Goal: Navigation & Orientation: Find specific page/section

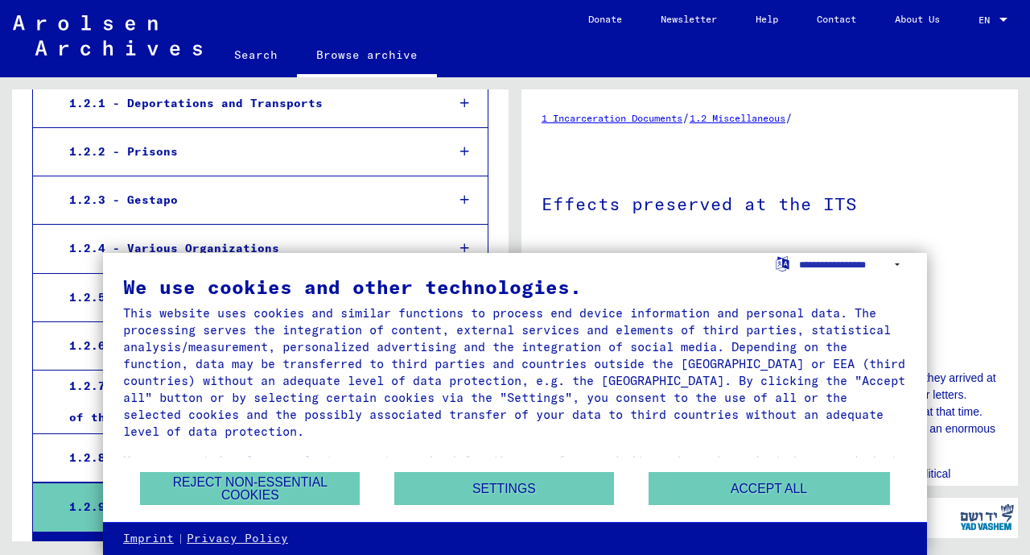
scroll to position [356, 0]
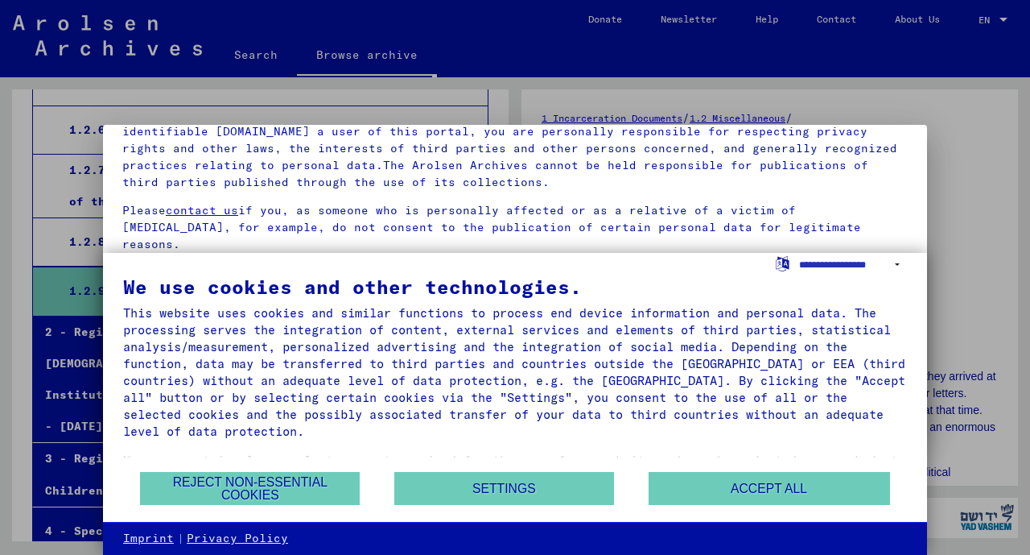
scroll to position [136, 0]
click at [722, 336] on div "This website uses cookies and similar functions to process end device informati…" at bounding box center [515, 371] width 784 height 135
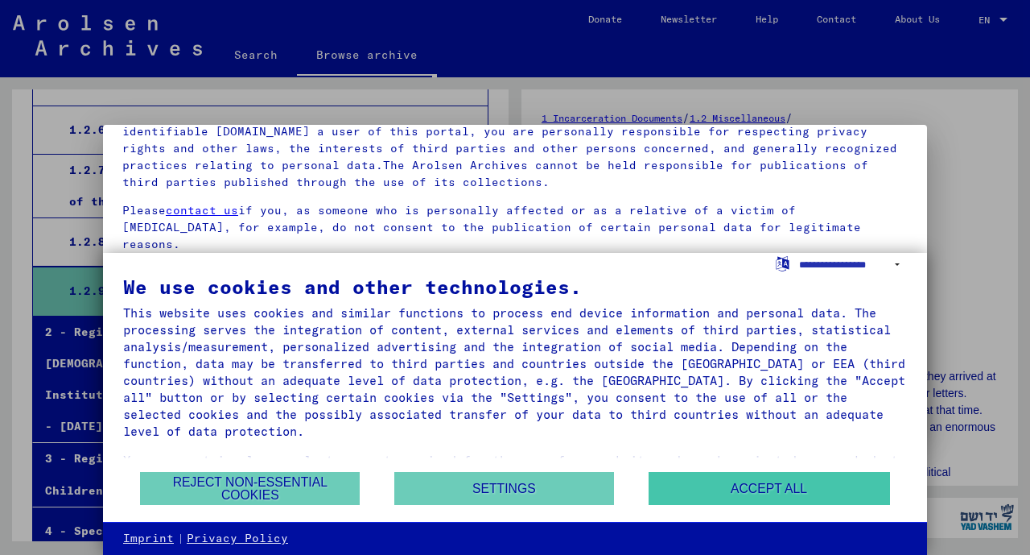
click at [754, 485] on button "Accept all" at bounding box center [770, 488] width 242 height 33
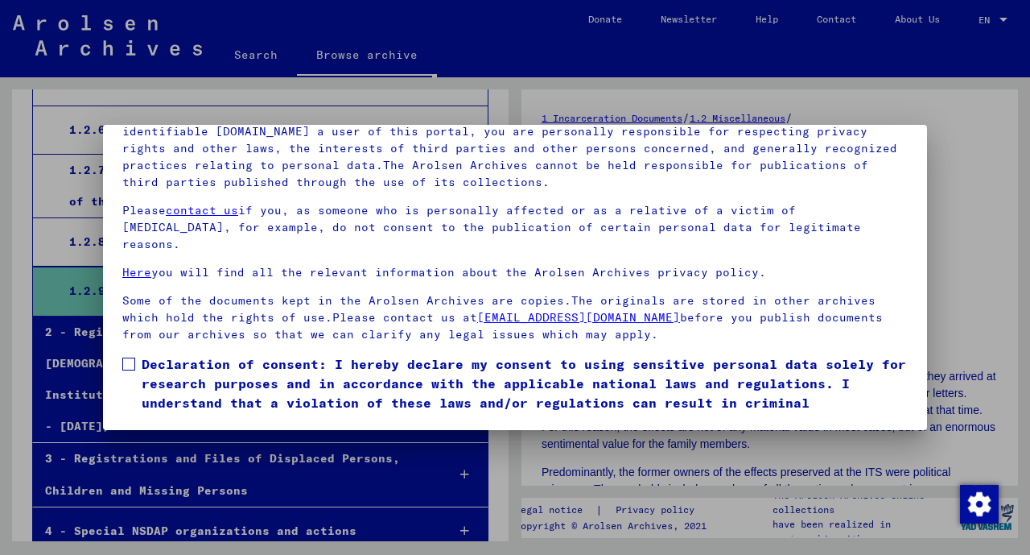
click at [1001, 402] on div at bounding box center [515, 277] width 1030 height 555
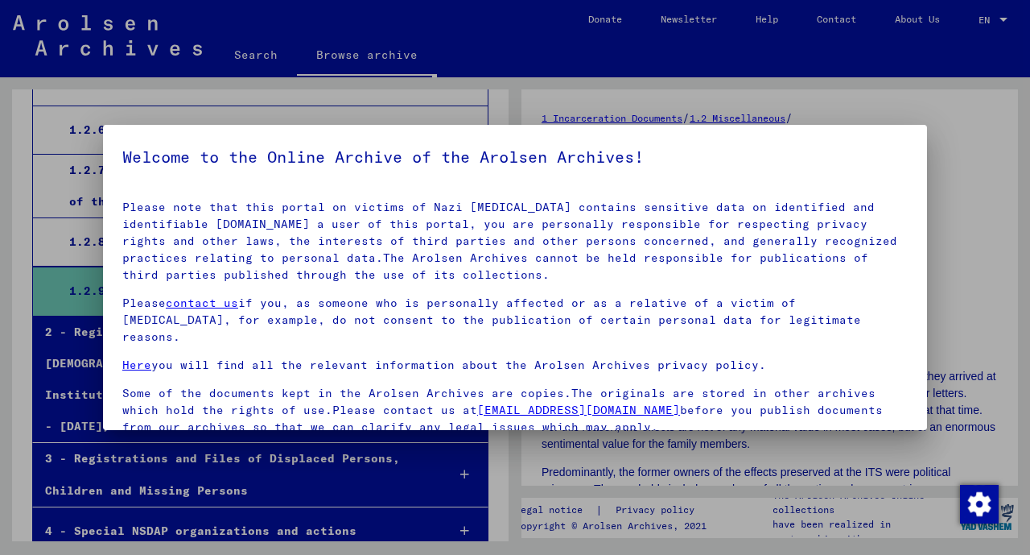
scroll to position [43, 0]
click at [5, 191] on div at bounding box center [515, 277] width 1030 height 555
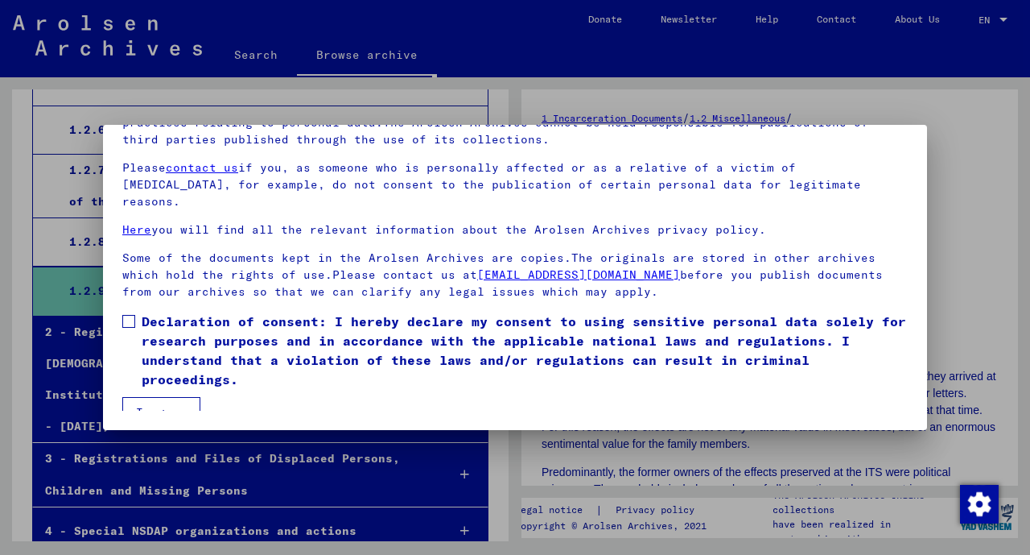
scroll to position [136, 0]
click at [986, 510] on img "Change consent" at bounding box center [979, 504] width 39 height 39
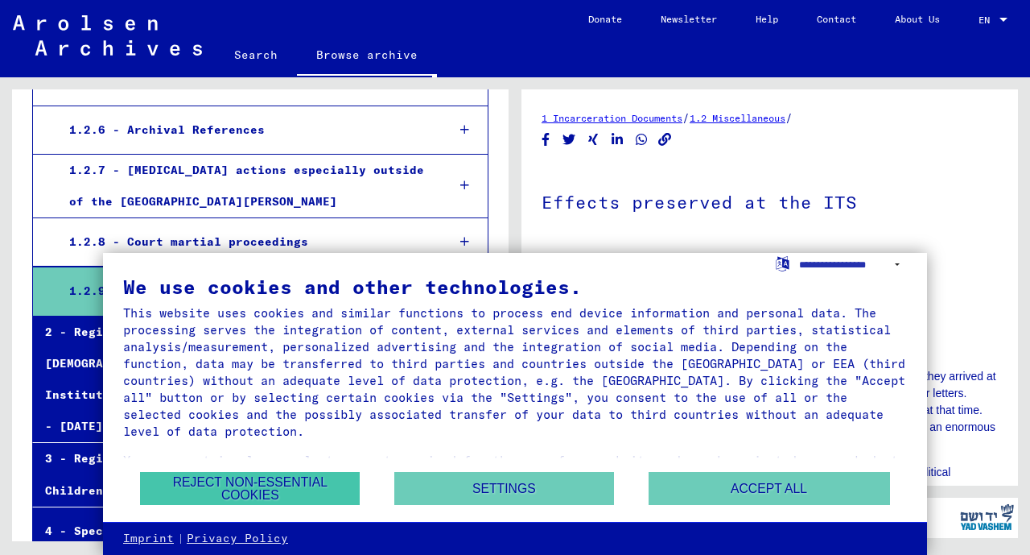
click at [237, 484] on button "Reject non-essential cookies" at bounding box center [250, 488] width 220 height 33
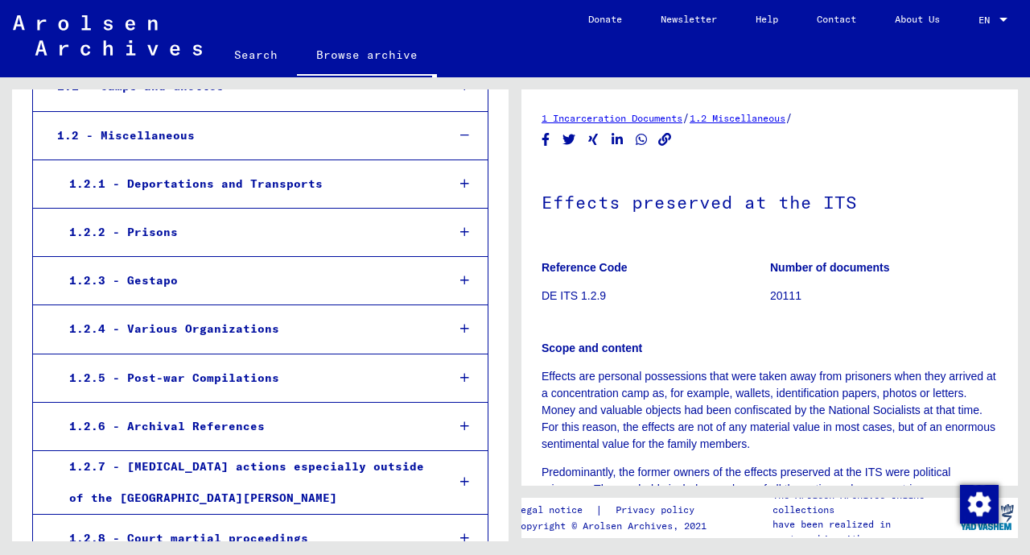
scroll to position [257, 0]
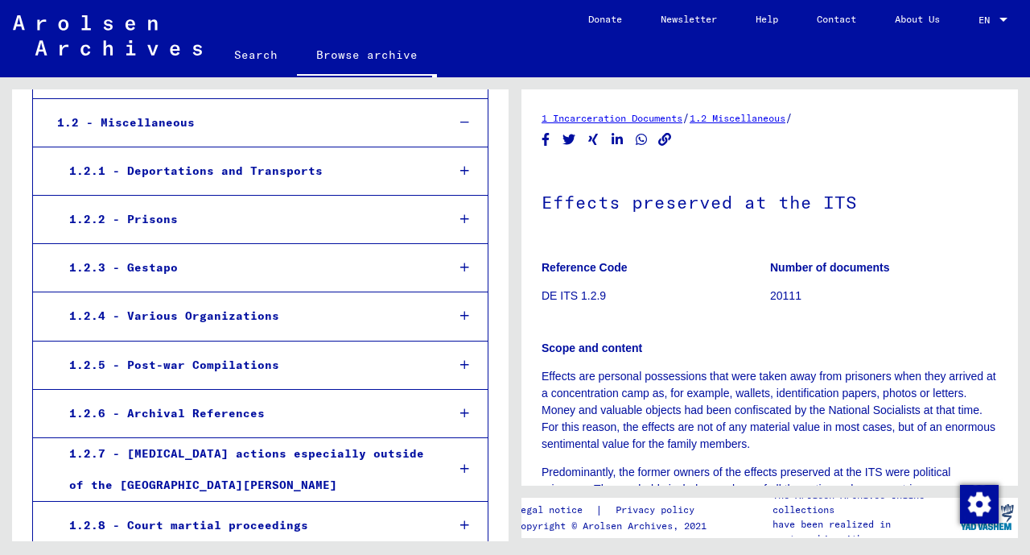
click at [347, 58] on link "Browse archive" at bounding box center [367, 56] width 140 height 42
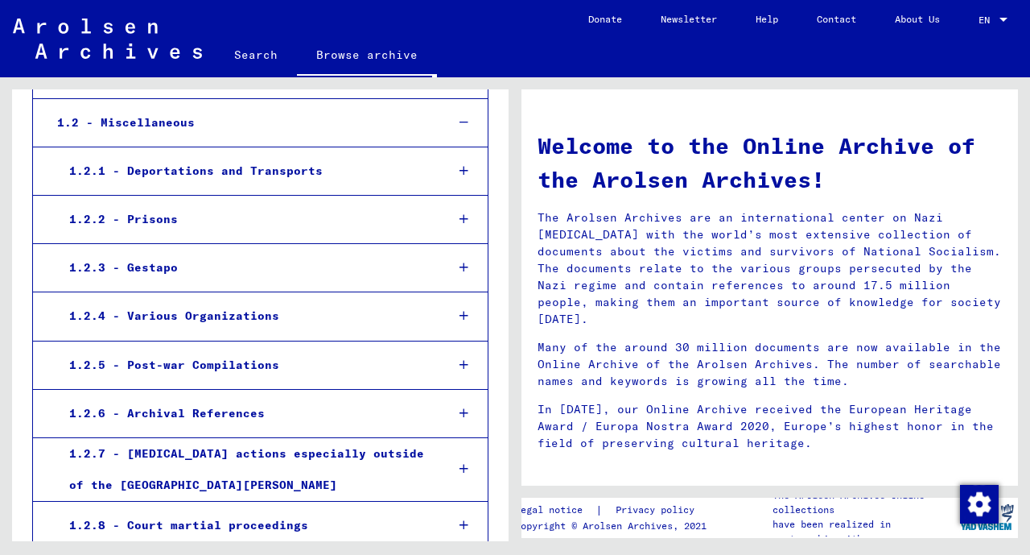
click at [180, 365] on div "1.2.5 - Post-war Compilations" at bounding box center [244, 364] width 375 height 31
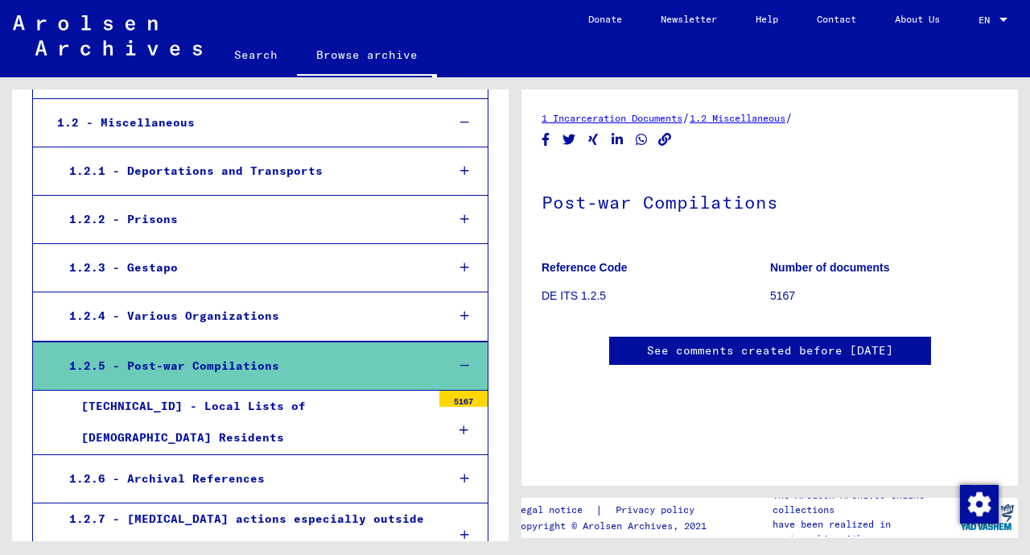
click at [167, 308] on div "1.2.4 - Various Organizations" at bounding box center [245, 315] width 377 height 31
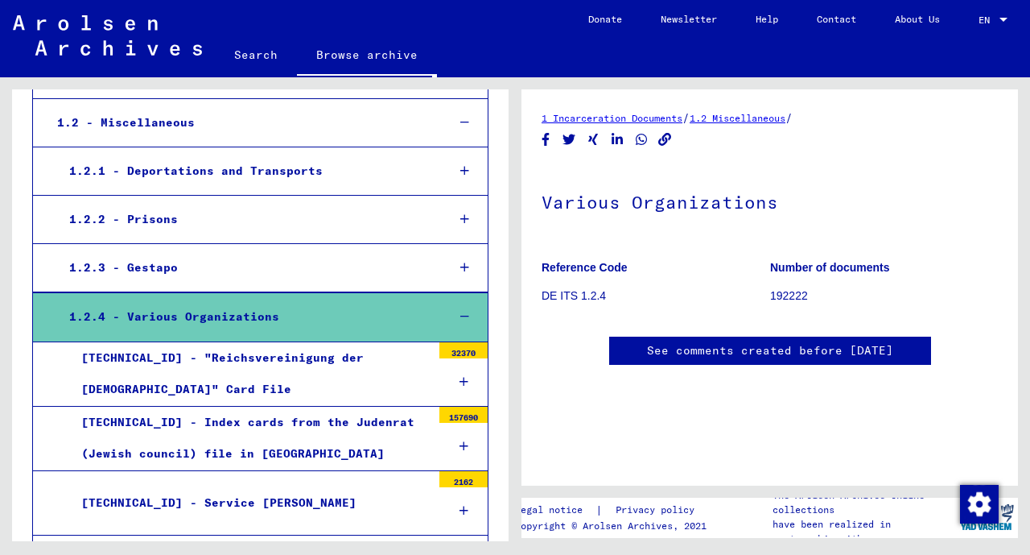
click at [168, 312] on div "1.2.4 - Various Organizations" at bounding box center [245, 316] width 377 height 31
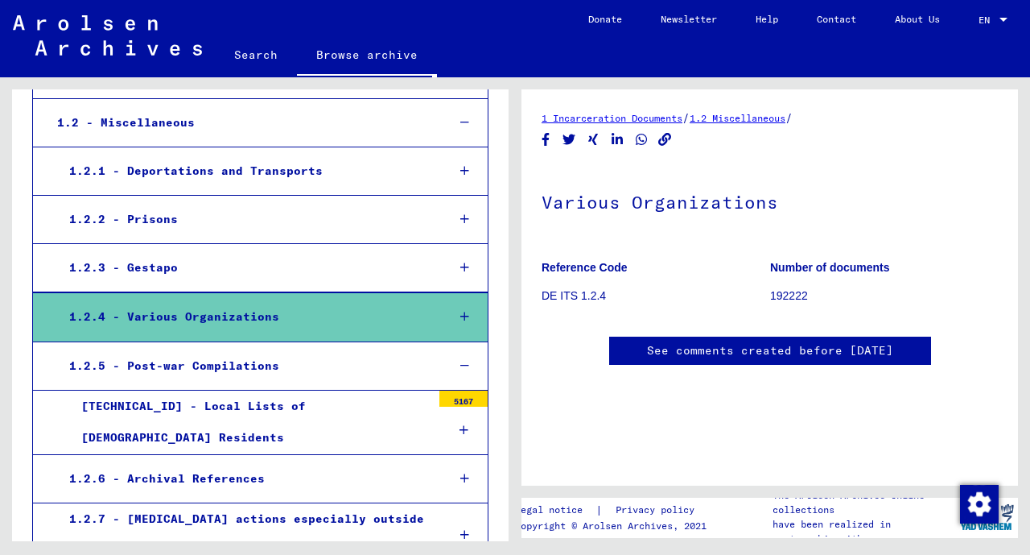
click at [169, 313] on div "1.2.4 - Various Organizations" at bounding box center [245, 316] width 377 height 31
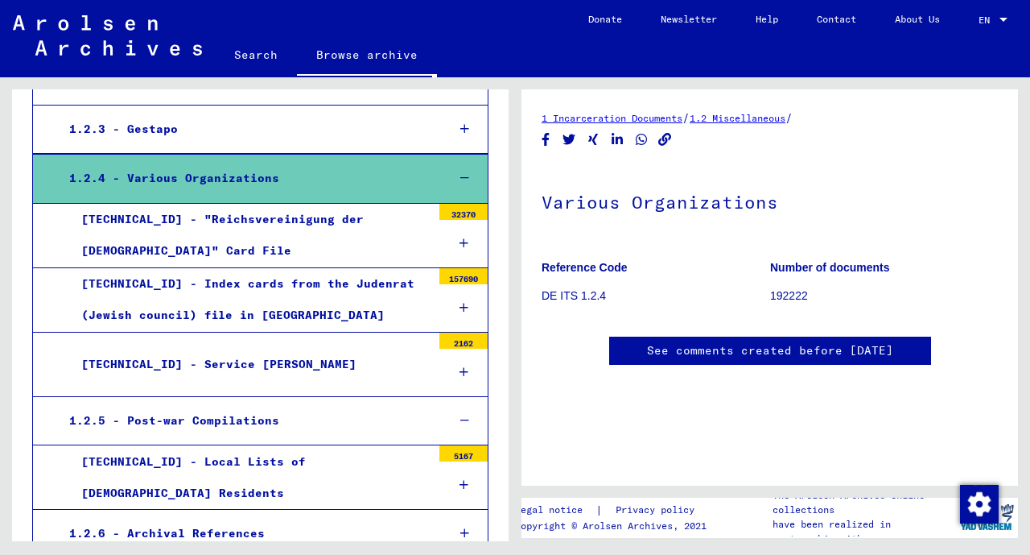
scroll to position [440, 0]
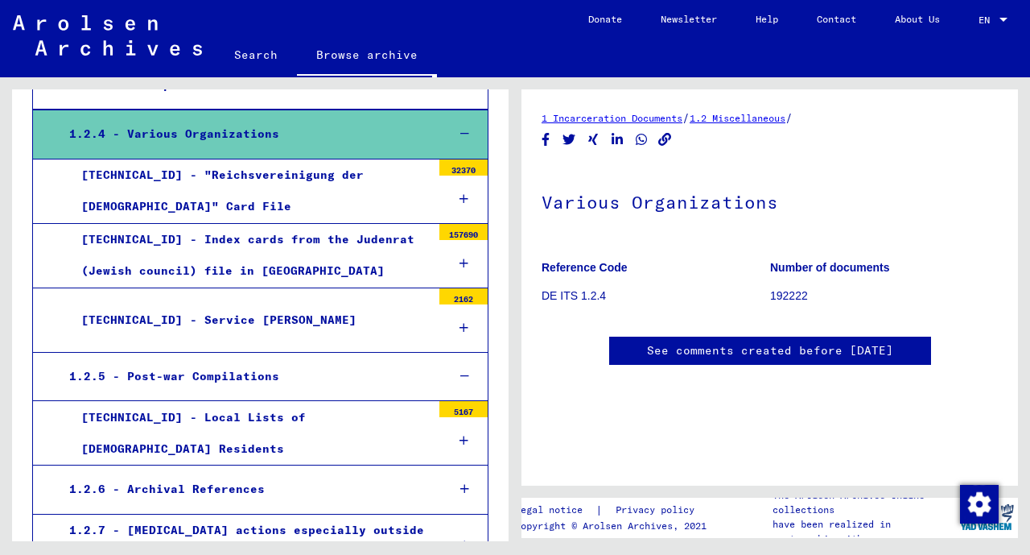
click at [196, 313] on div "[TECHNICAL_ID] - Service [PERSON_NAME]" at bounding box center [250, 319] width 362 height 31
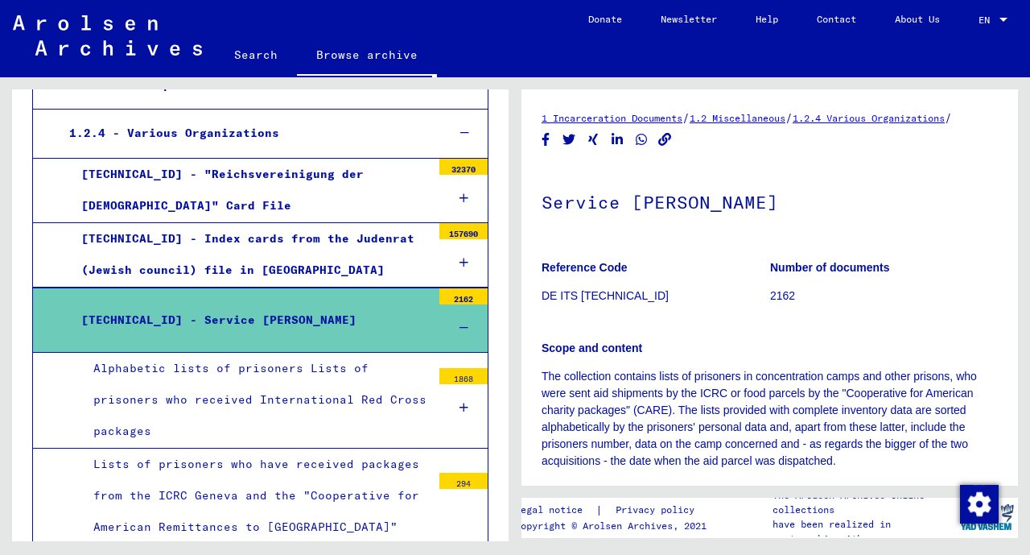
click at [203, 321] on div "[TECHNICAL_ID] - Service [PERSON_NAME]" at bounding box center [250, 319] width 362 height 31
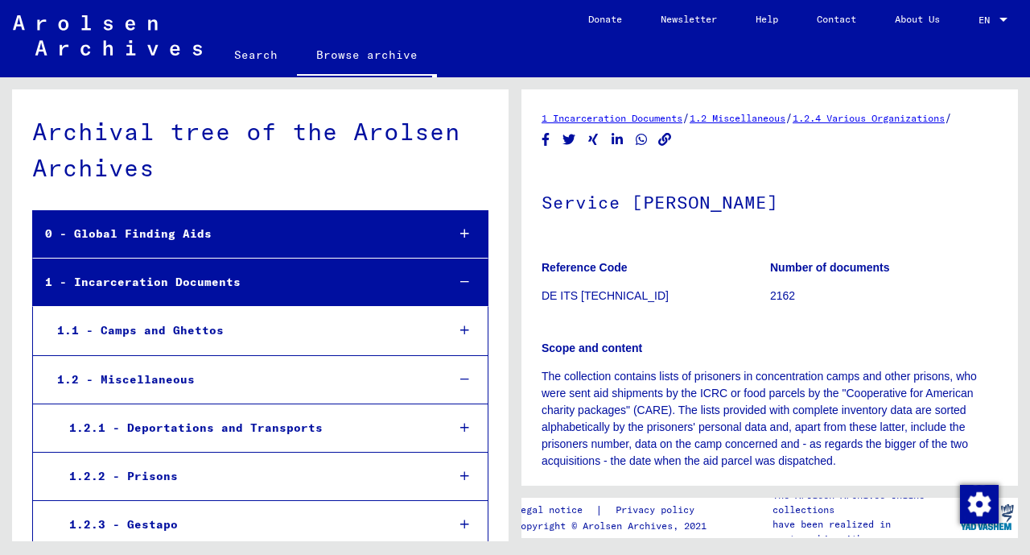
click at [680, 14] on link "Newsletter" at bounding box center [689, 19] width 95 height 39
